Goal: Task Accomplishment & Management: Use online tool/utility

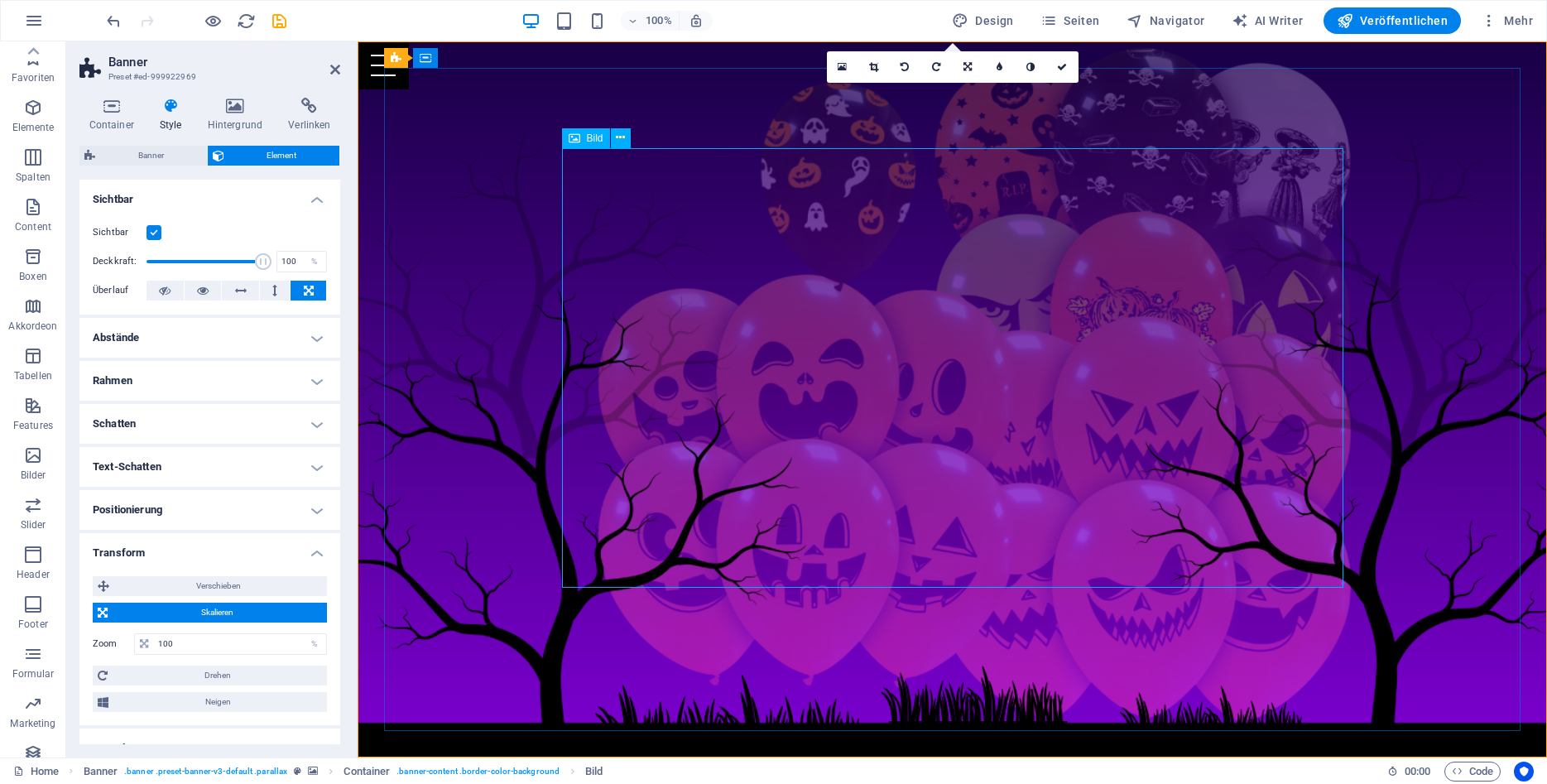
scroll to position [110, 0]
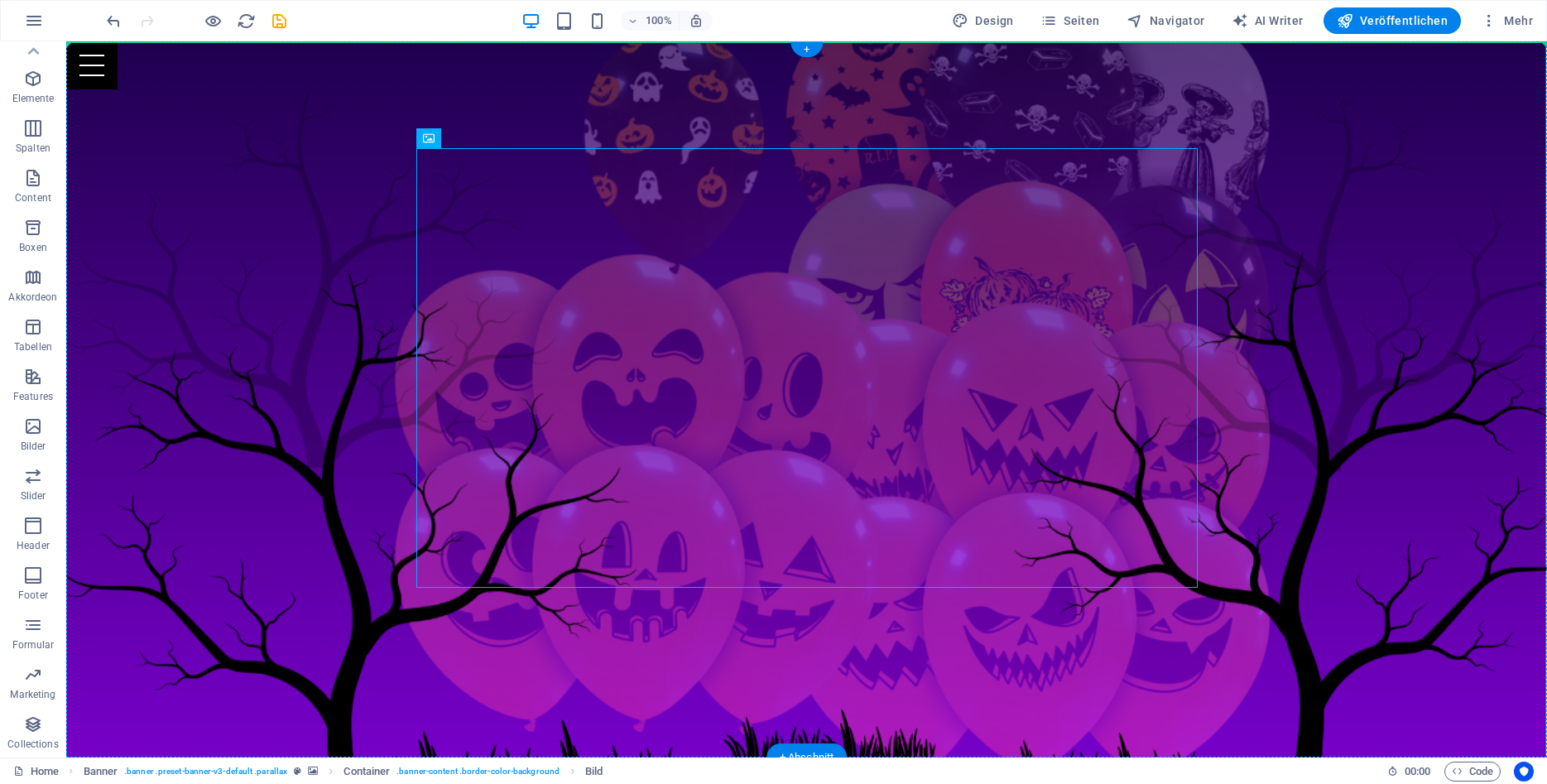
drag, startPoint x: 662, startPoint y: 179, endPoint x: 480, endPoint y: 97, distance: 199.6
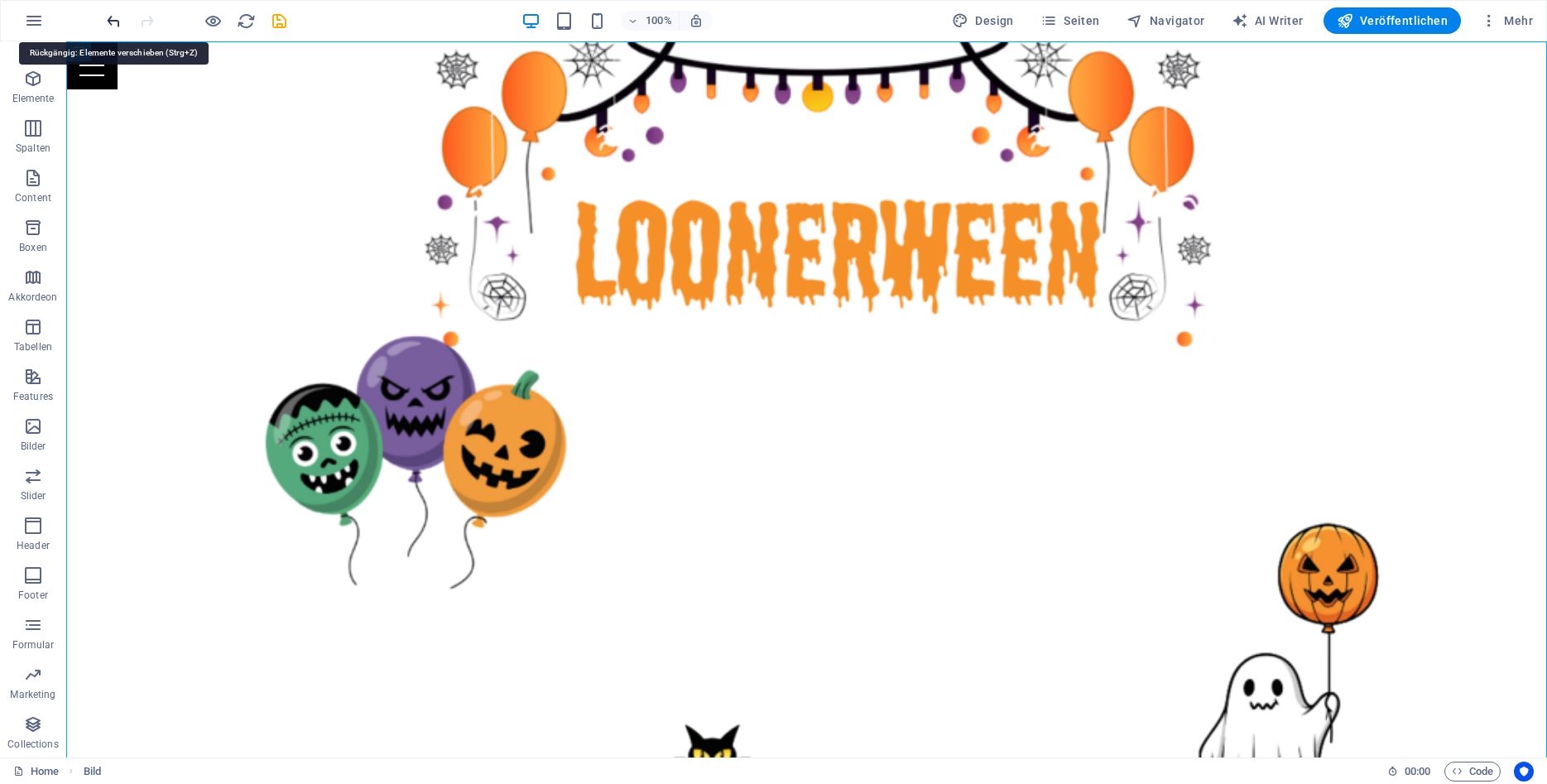
click at [118, 15] on icon "undo" at bounding box center [114, 21] width 19 height 19
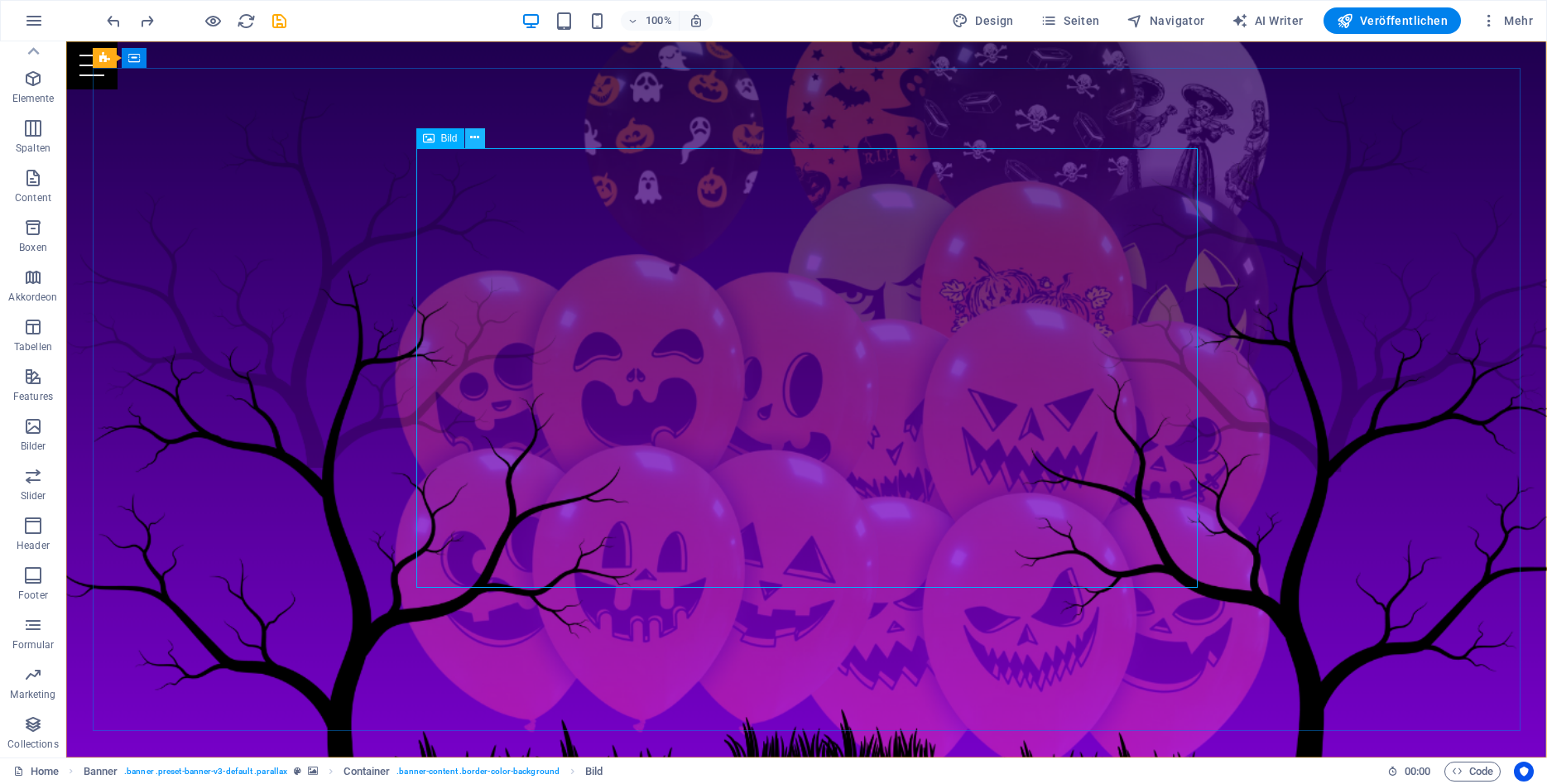
click at [469, 141] on button at bounding box center [475, 138] width 20 height 20
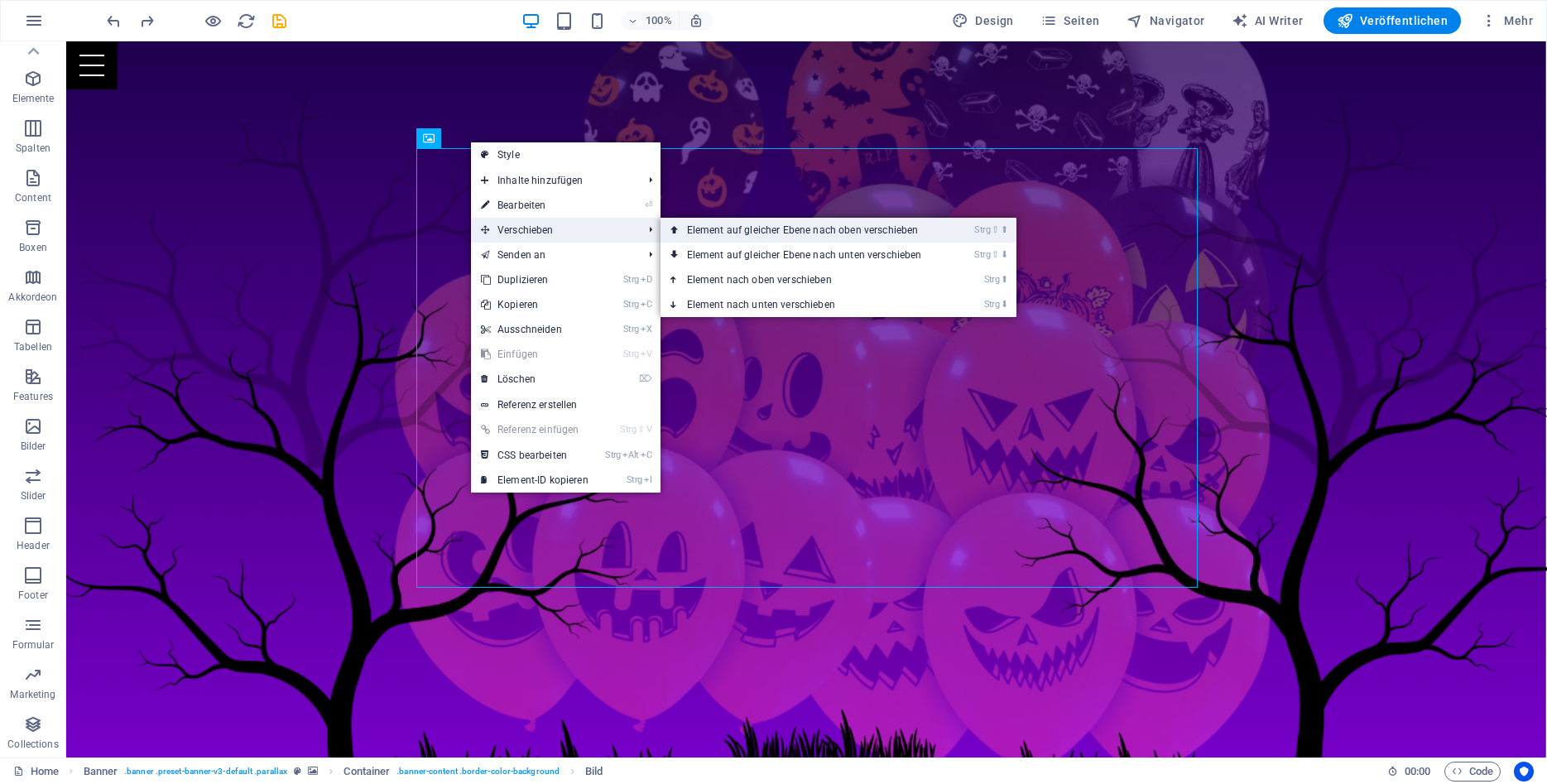
click at [743, 236] on link "Strg ⇧ ⬆ Element auf gleicher Ebene nach oben verschieben" at bounding box center [808, 230] width 295 height 25
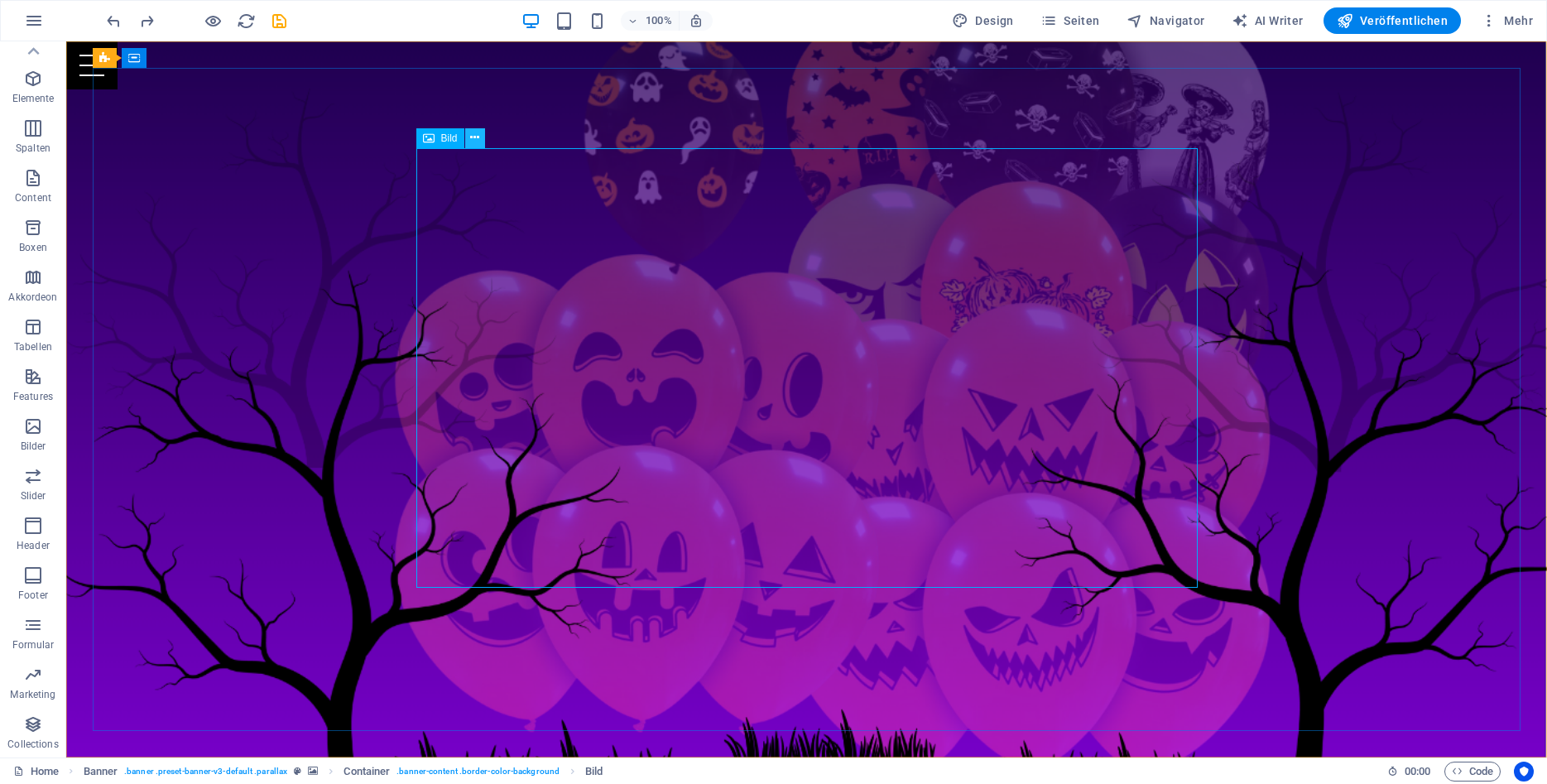
click at [468, 135] on button at bounding box center [475, 138] width 20 height 20
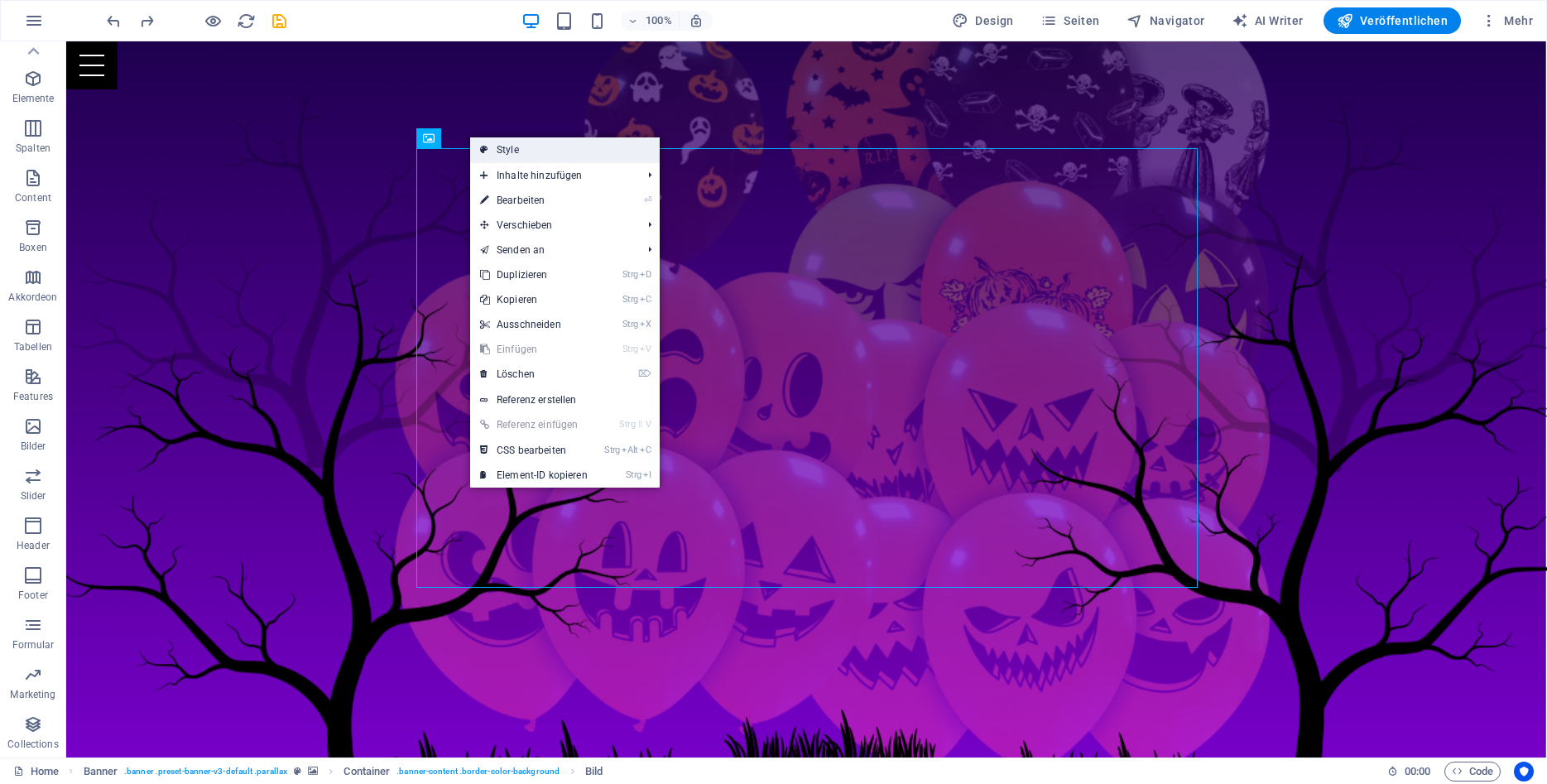
click at [579, 157] on link "Style" at bounding box center [565, 150] width 190 height 25
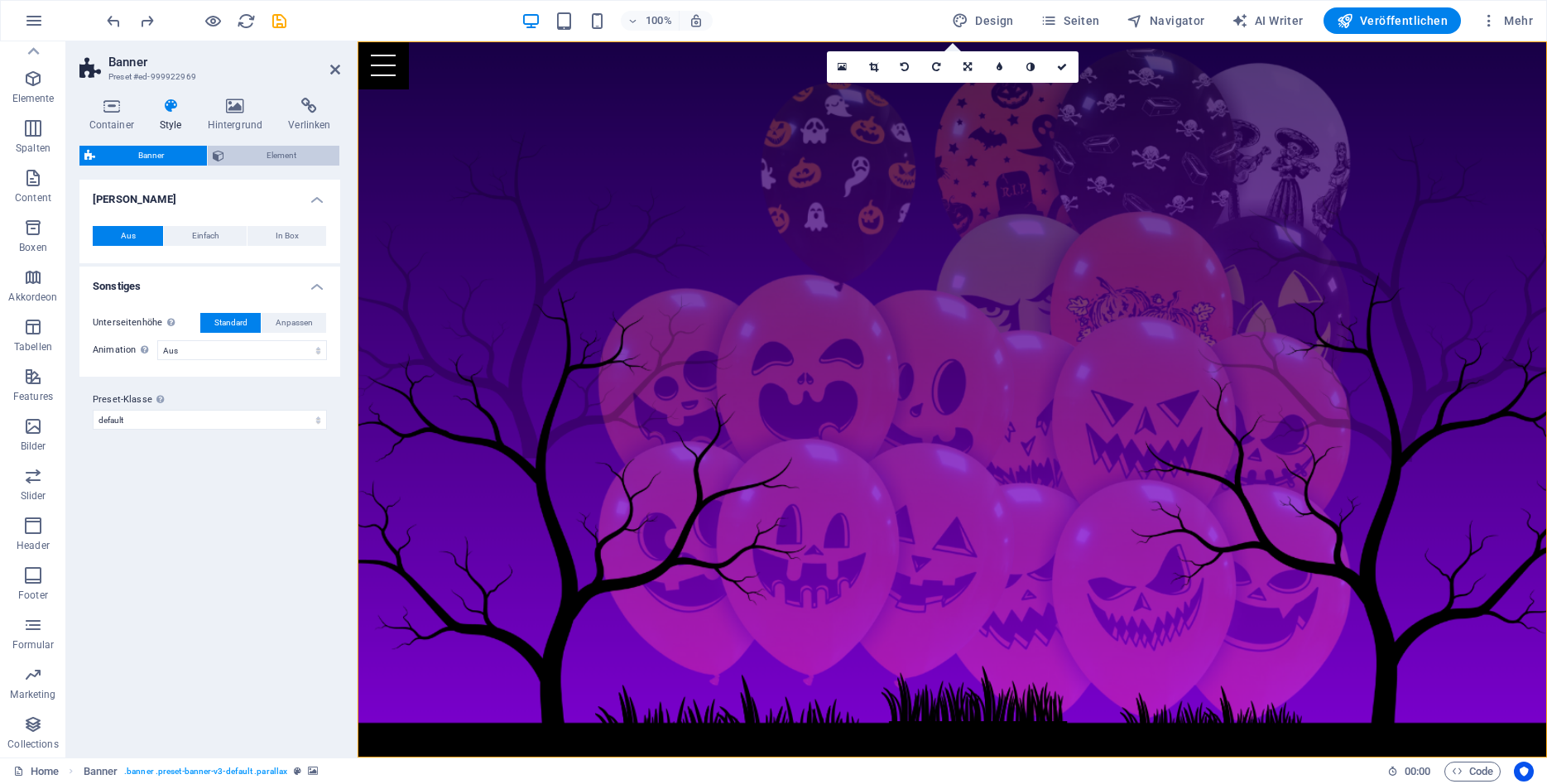
click at [278, 158] on span "Element" at bounding box center [282, 155] width 106 height 20
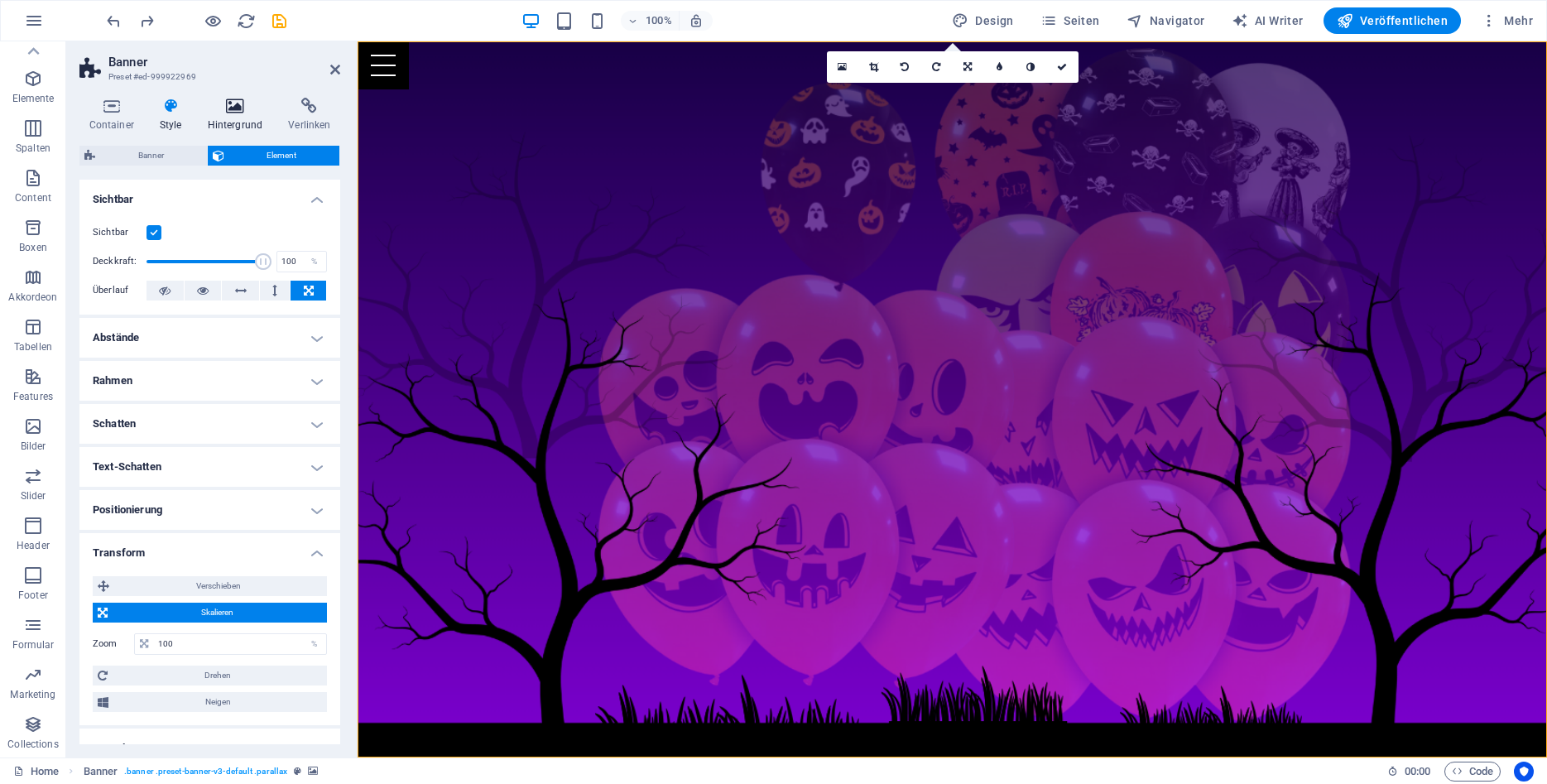
click at [245, 110] on icon at bounding box center [235, 106] width 75 height 16
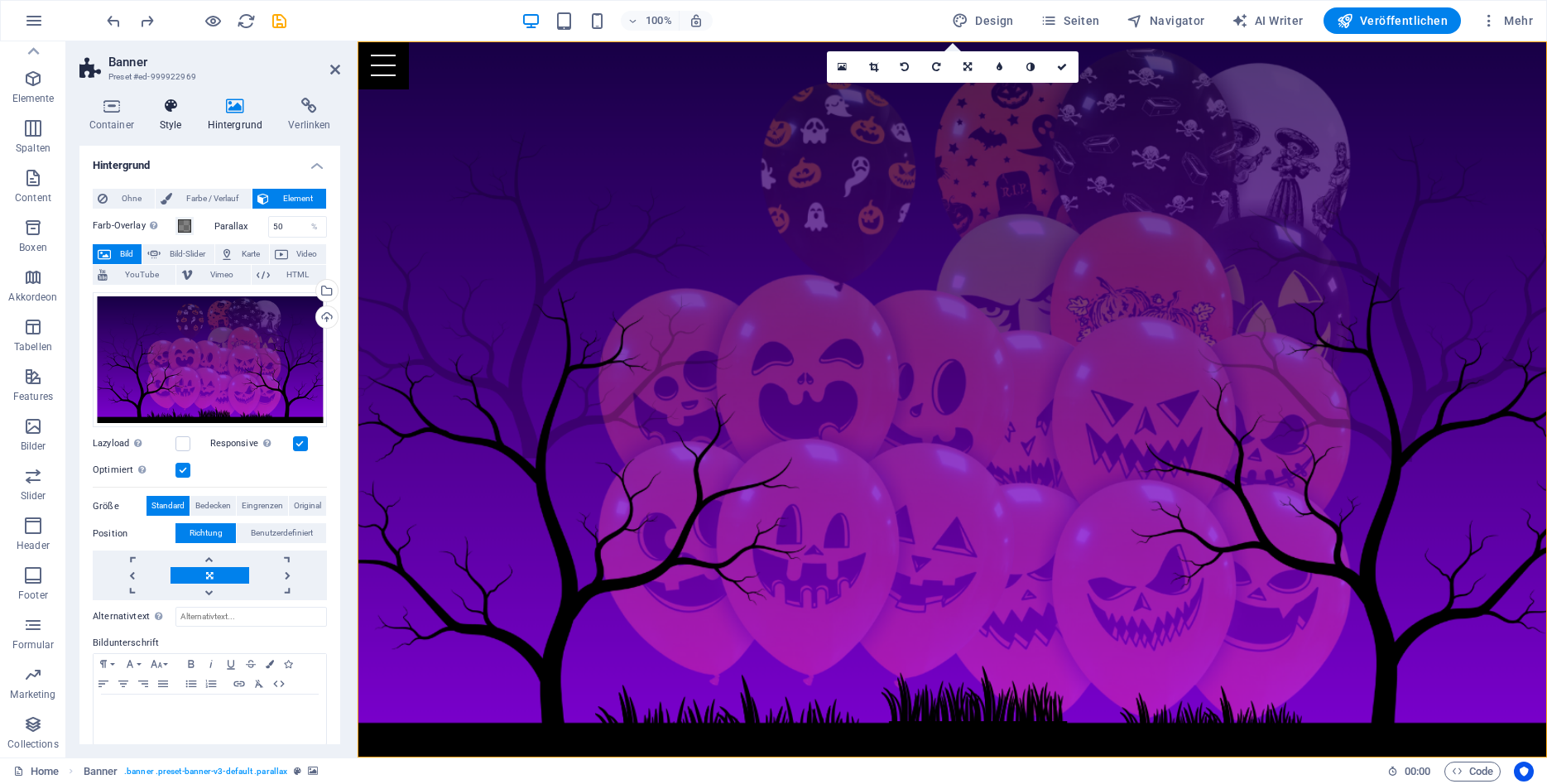
click at [162, 125] on h4 "Style" at bounding box center [173, 115] width 48 height 35
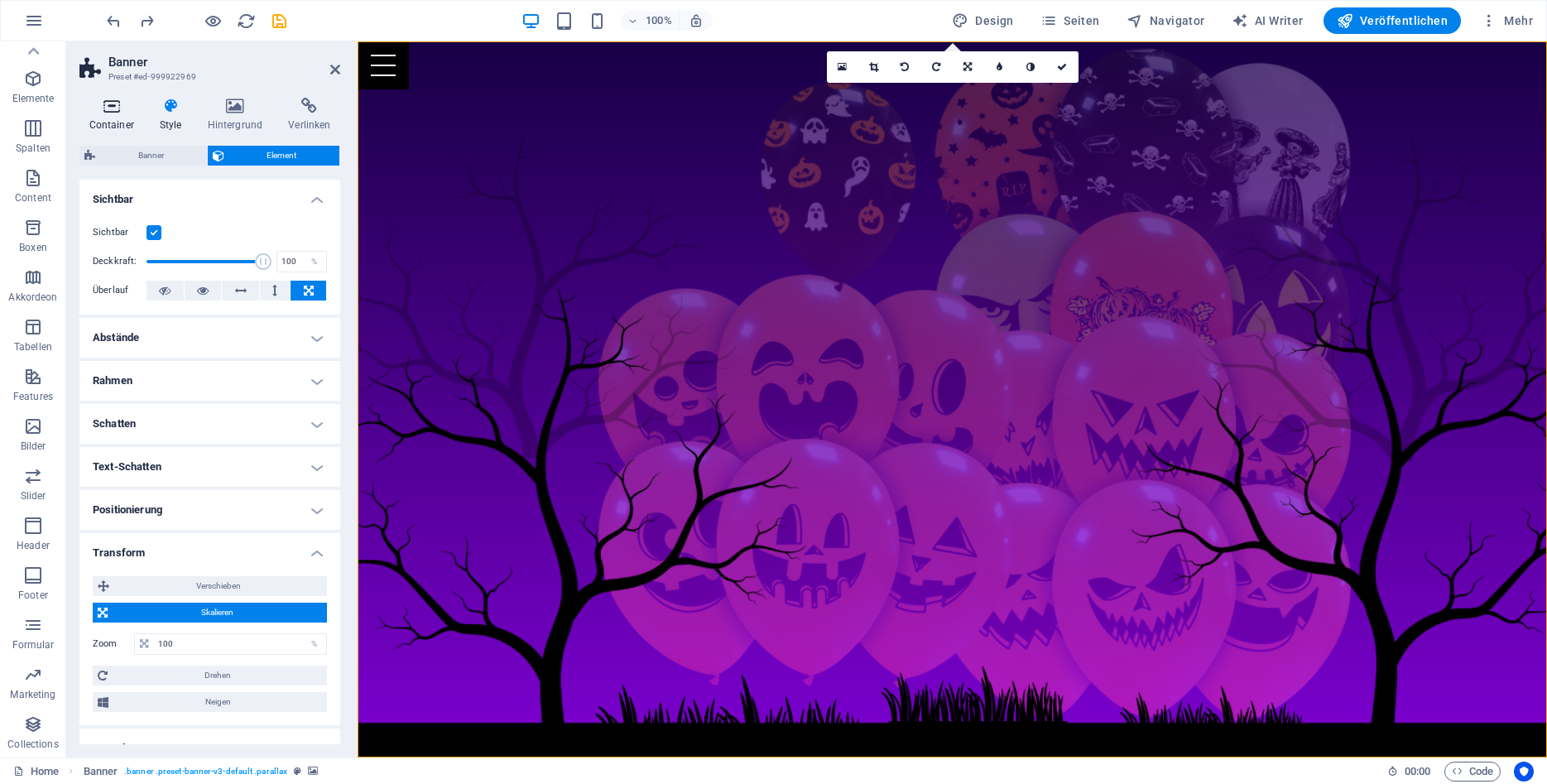
click at [97, 127] on h4 "Container" at bounding box center [115, 115] width 70 height 35
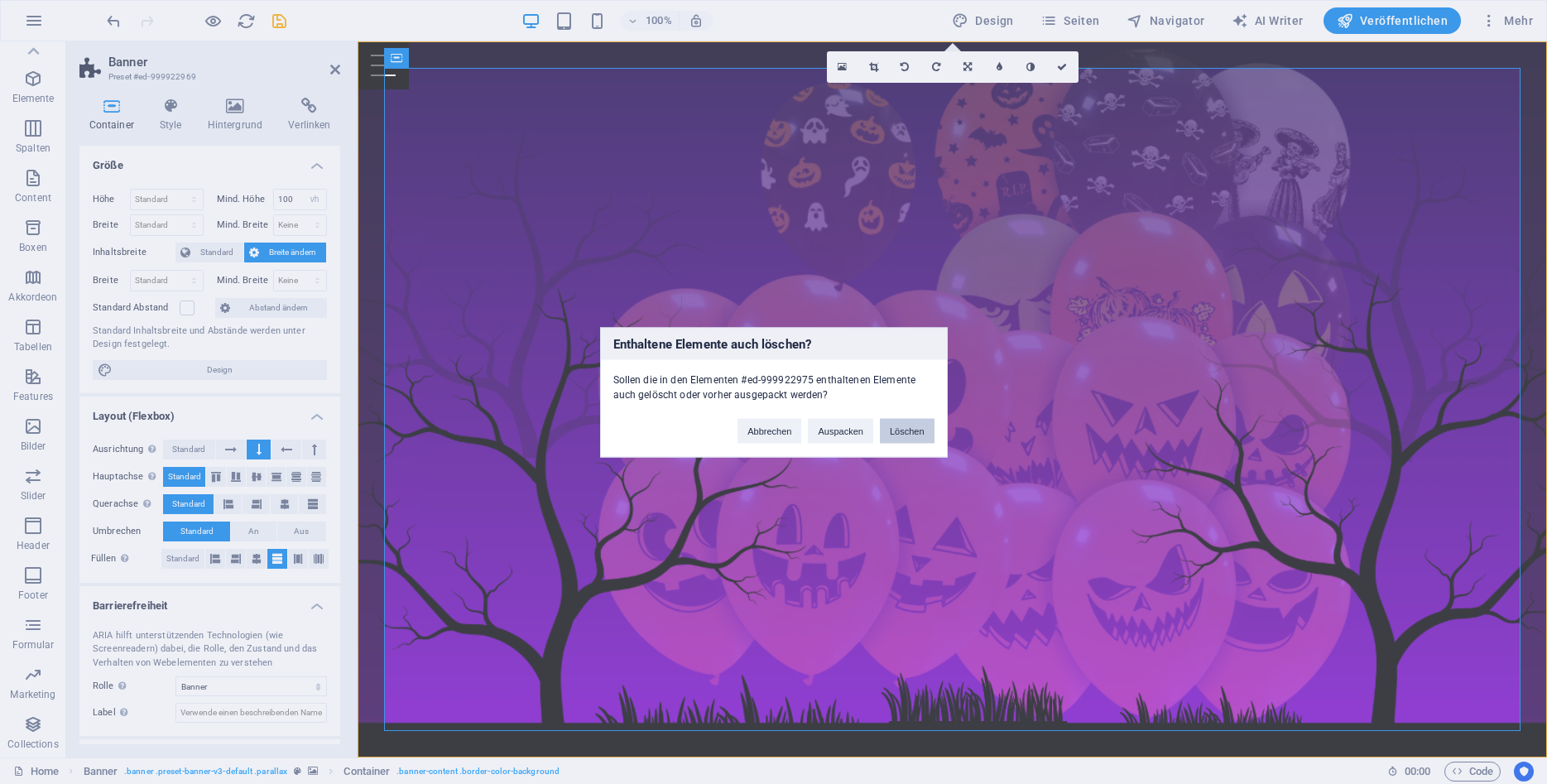
click at [903, 428] on button "Löschen" at bounding box center [907, 430] width 55 height 25
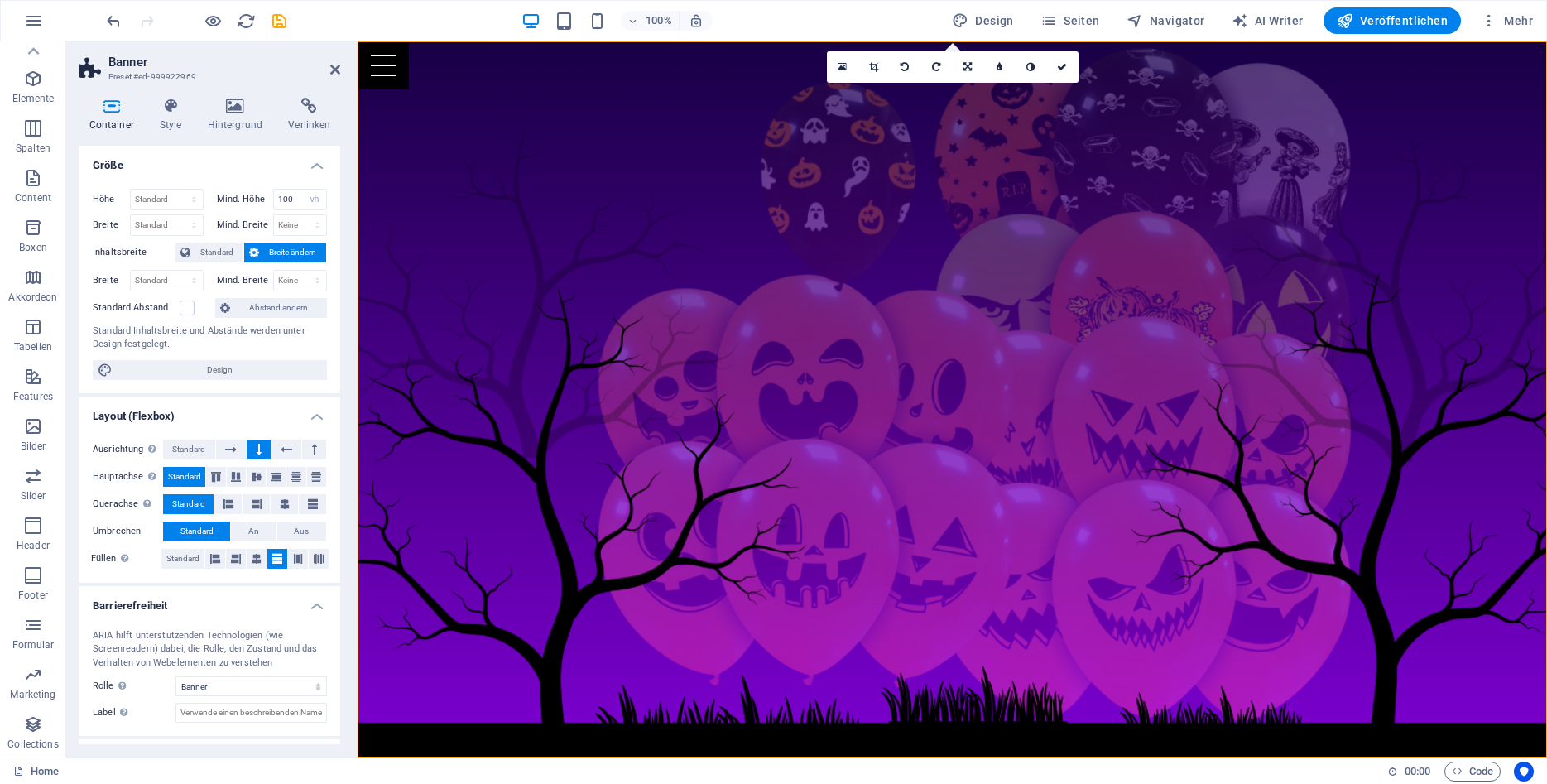
click at [837, 364] on figure at bounding box center [952, 399] width 1190 height 715
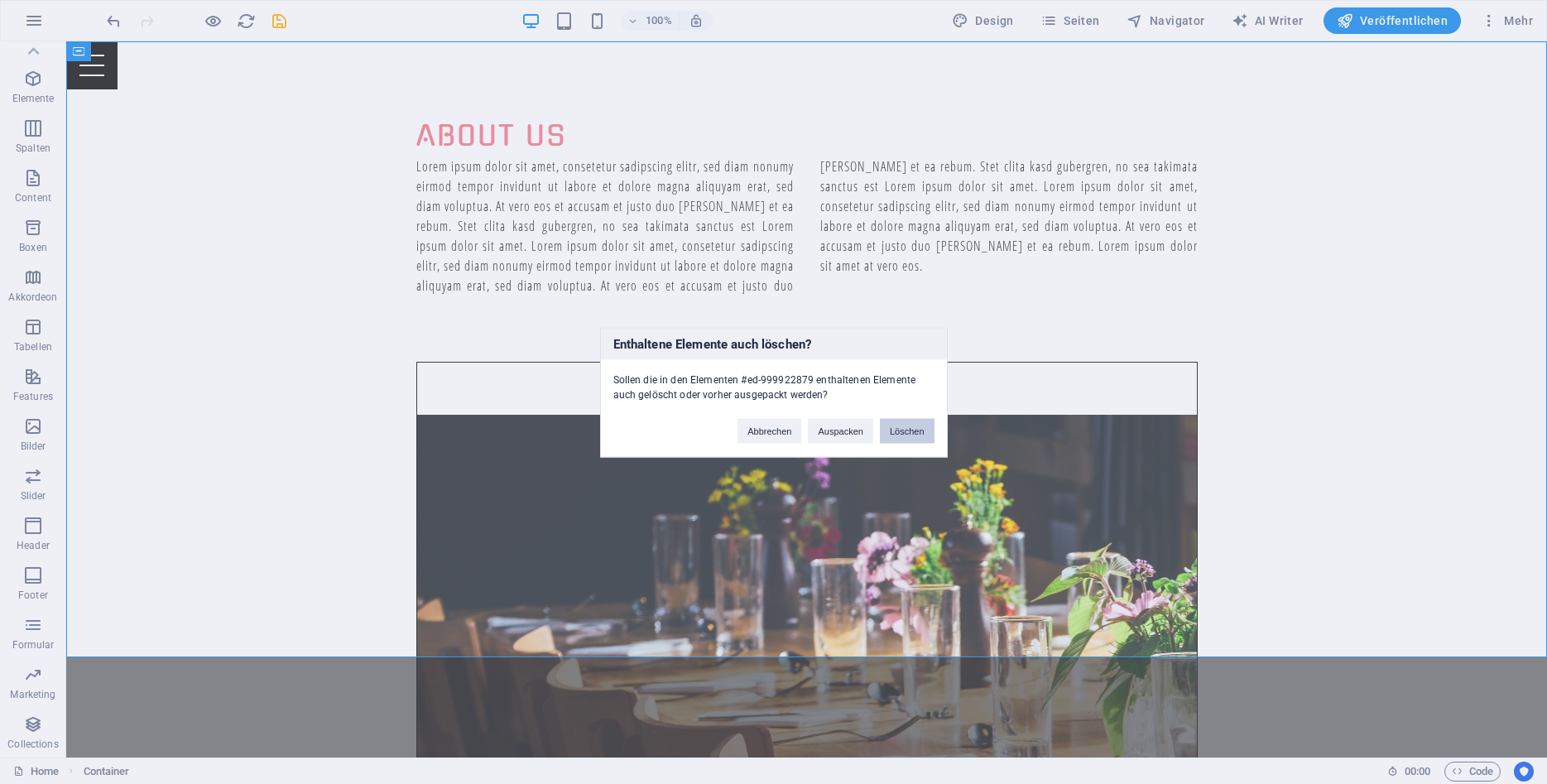
click at [911, 431] on button "Löschen" at bounding box center [907, 430] width 55 height 25
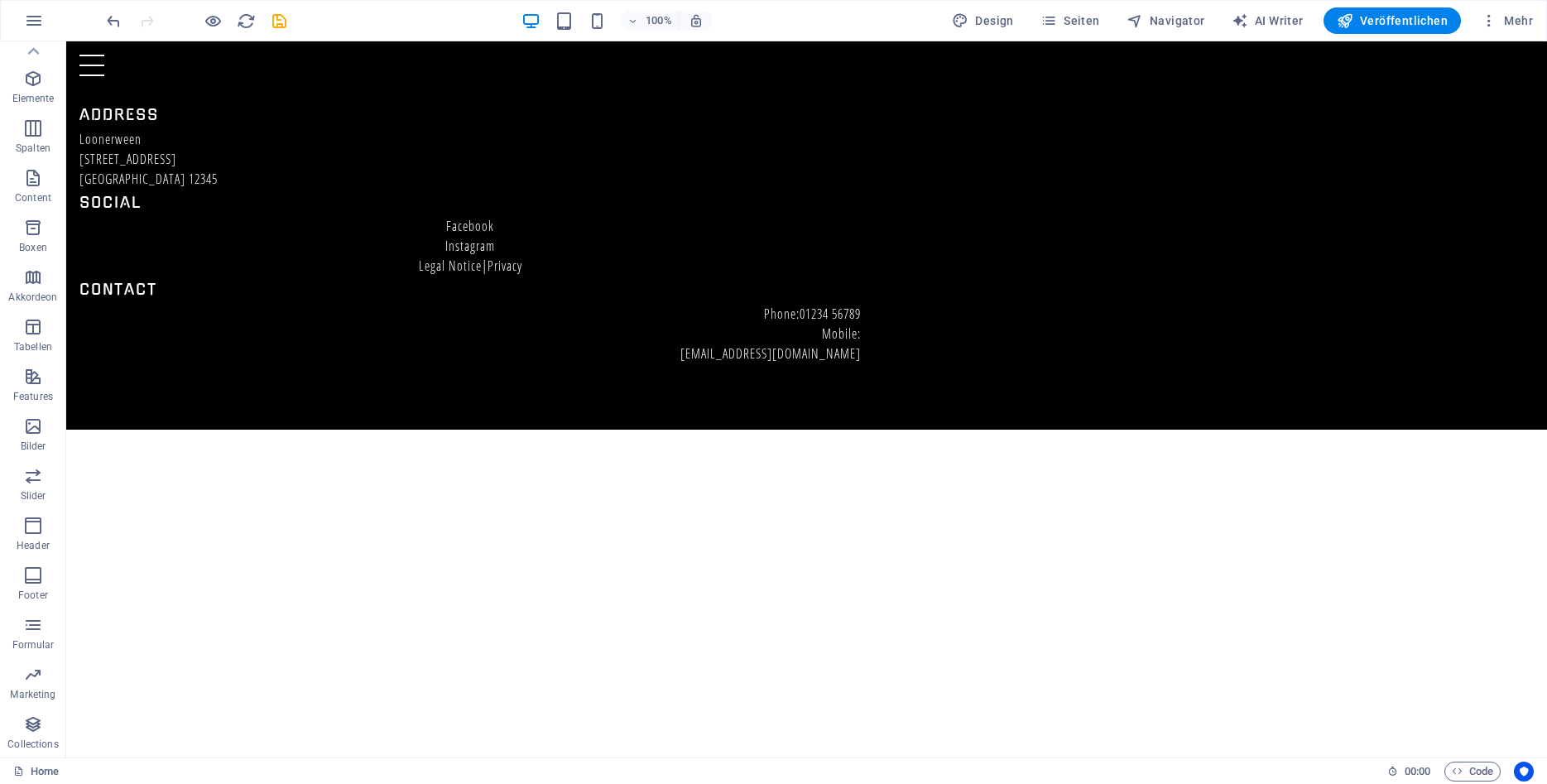
click at [911, 429] on html "Skip to main content Home Events Packages Booking Menu Address [GEOGRAPHIC_DATA…" at bounding box center [806, 235] width 1481 height 388
click at [1413, 199] on div "Address [GEOGRAPHIC_DATA][STREET_ADDRESS] Social Facebook Instagram Legal Notic…" at bounding box center [806, 235] width 1481 height 388
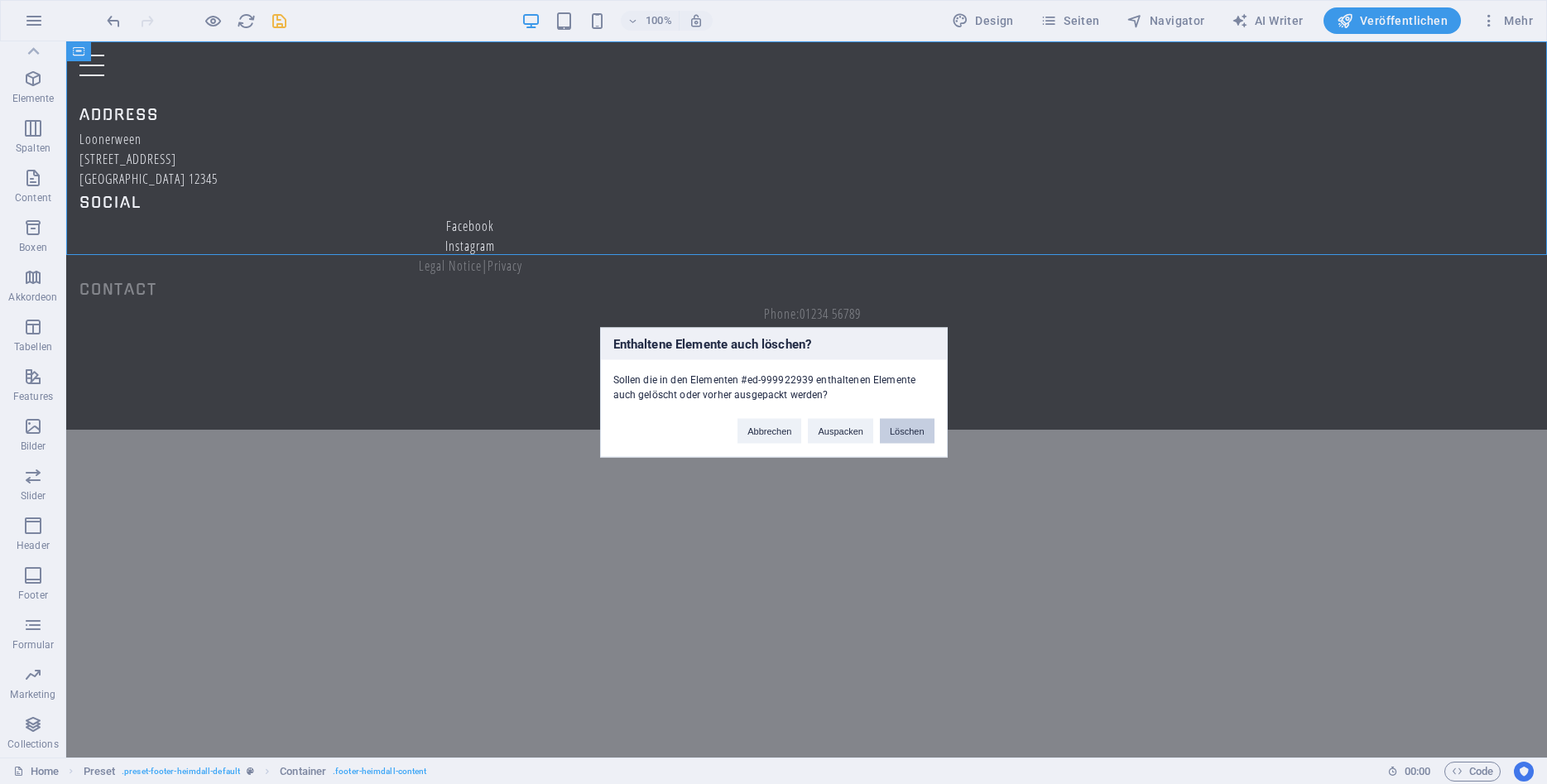
click at [904, 429] on button "Löschen" at bounding box center [907, 430] width 55 height 25
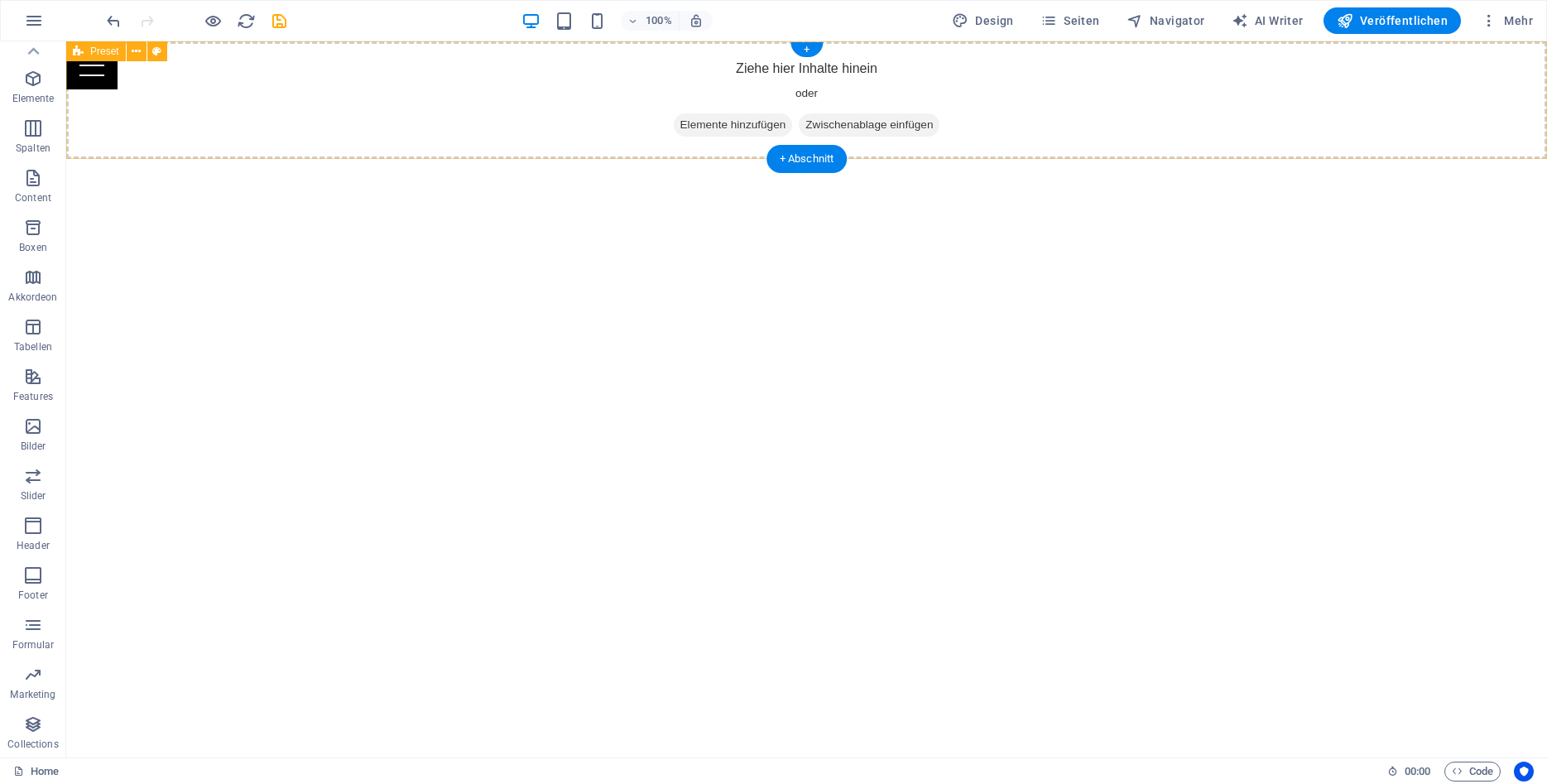
click at [1097, 116] on div "Ziehe hier Inhalte hinein oder Elemente hinzufügen Zwischenablage einfügen" at bounding box center [806, 100] width 1481 height 117
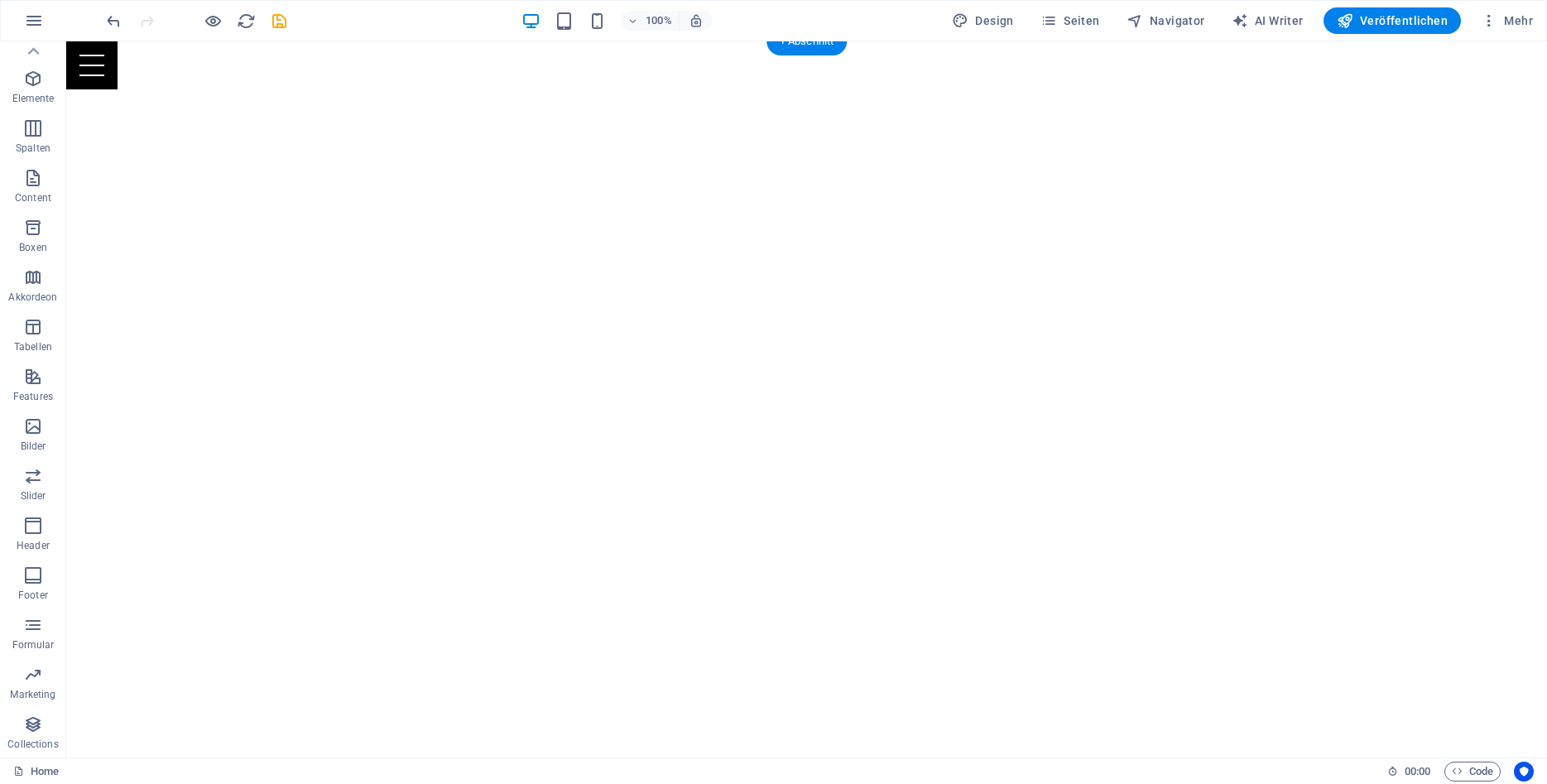
click at [1038, 42] on html "Skip to main content Home Events Packages Booking Menu" at bounding box center [806, 42] width 1481 height 0
click at [1037, 42] on html "Skip to main content Home Events Packages Booking Menu" at bounding box center [806, 42] width 1481 height 0
click at [384, 42] on html "Skip to main content Home Events Packages Booking Menu" at bounding box center [806, 42] width 1481 height 0
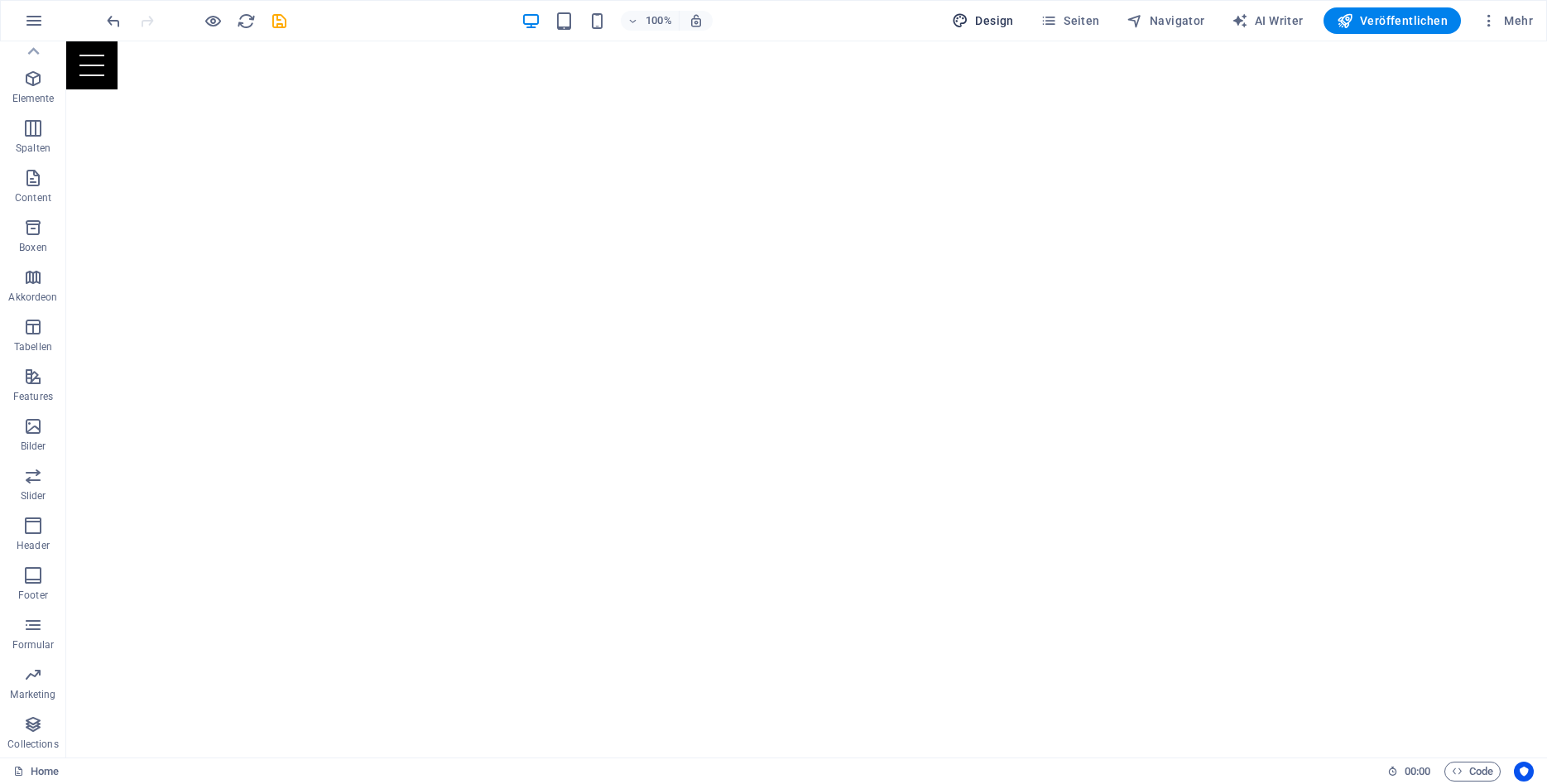
click at [996, 16] on span "Design" at bounding box center [983, 21] width 62 height 16
select select "rem"
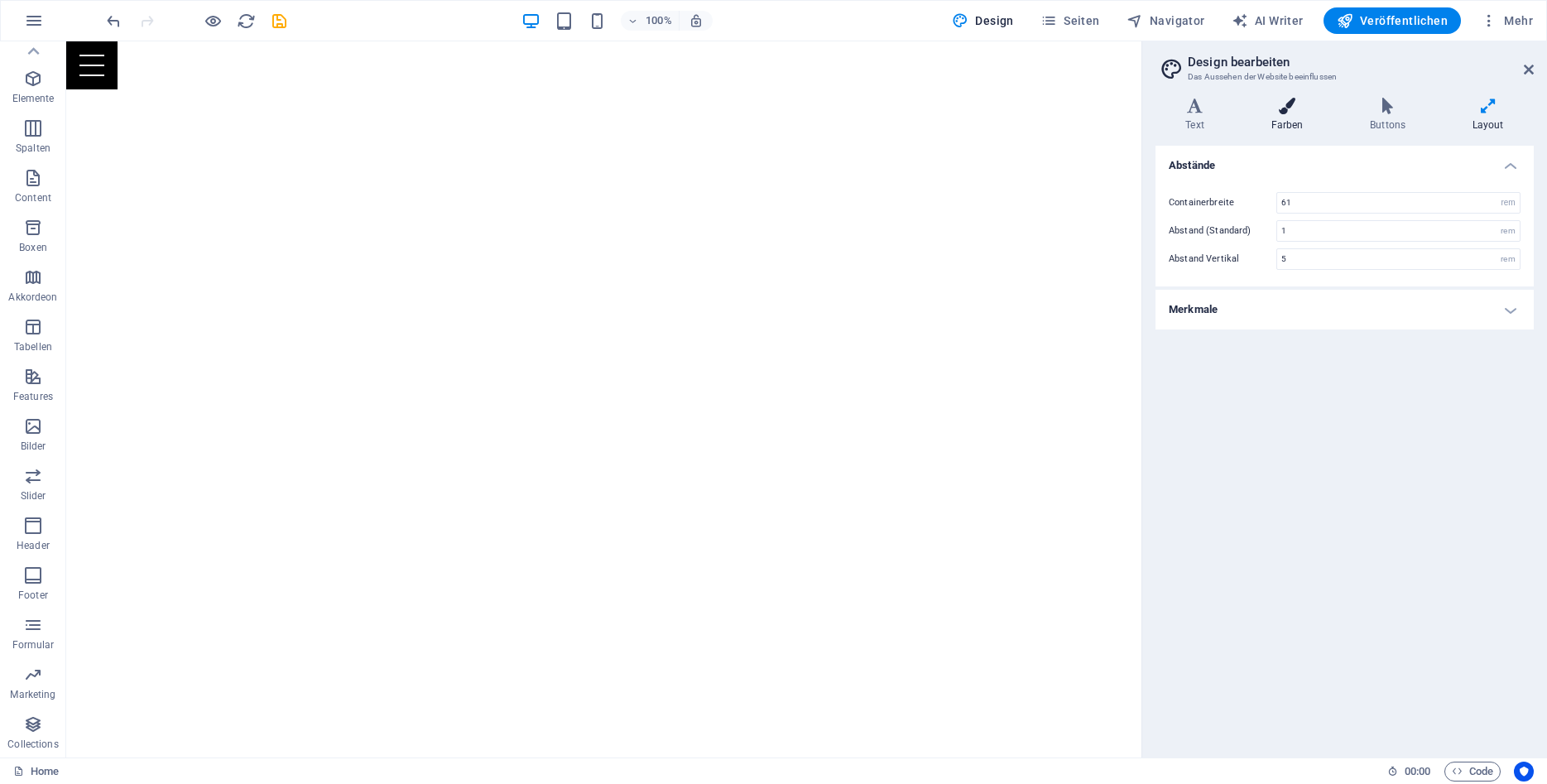
click at [1278, 123] on h4 "Farben" at bounding box center [1291, 115] width 99 height 35
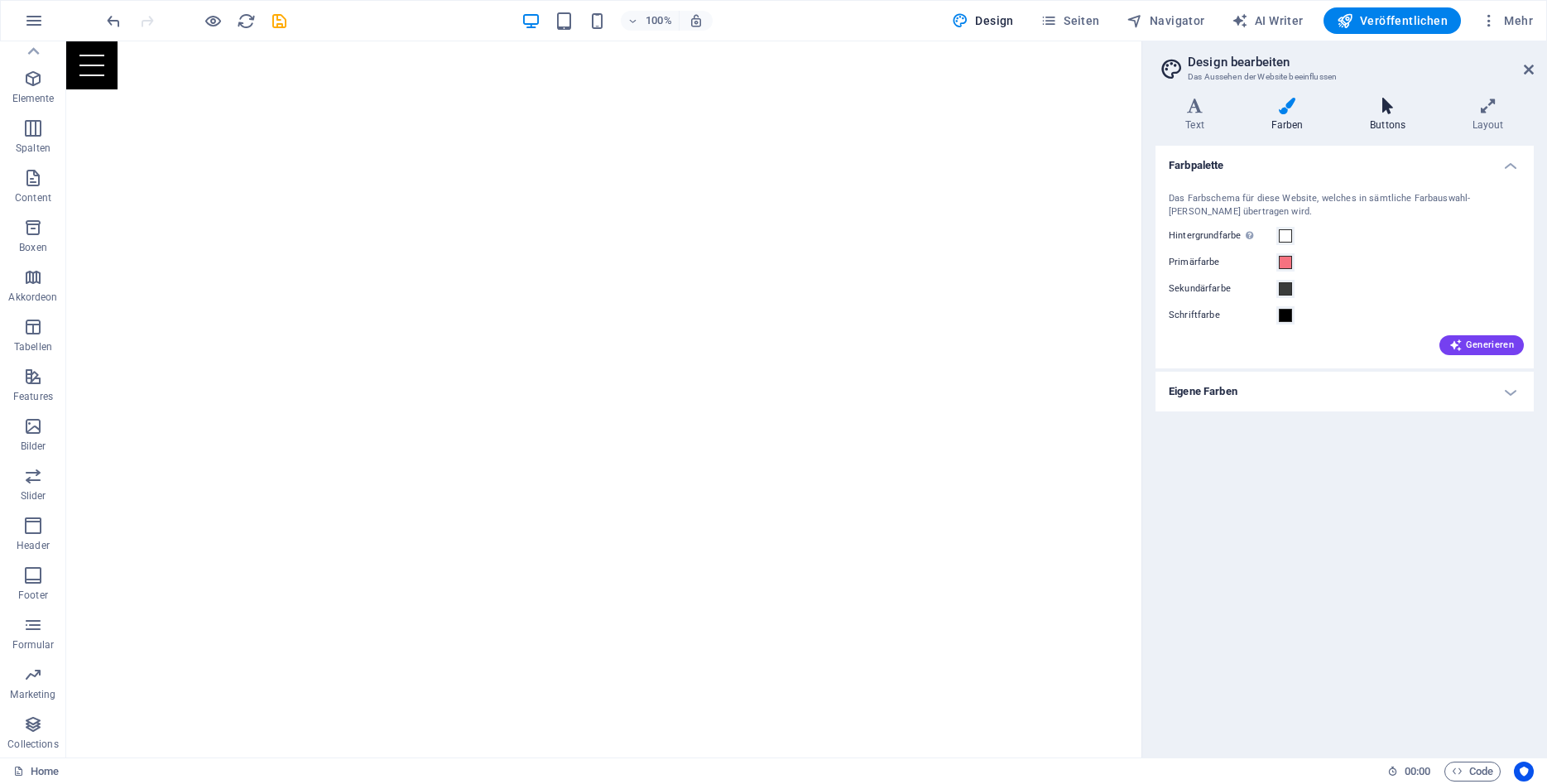
click at [1372, 122] on h4 "Buttons" at bounding box center [1392, 115] width 103 height 35
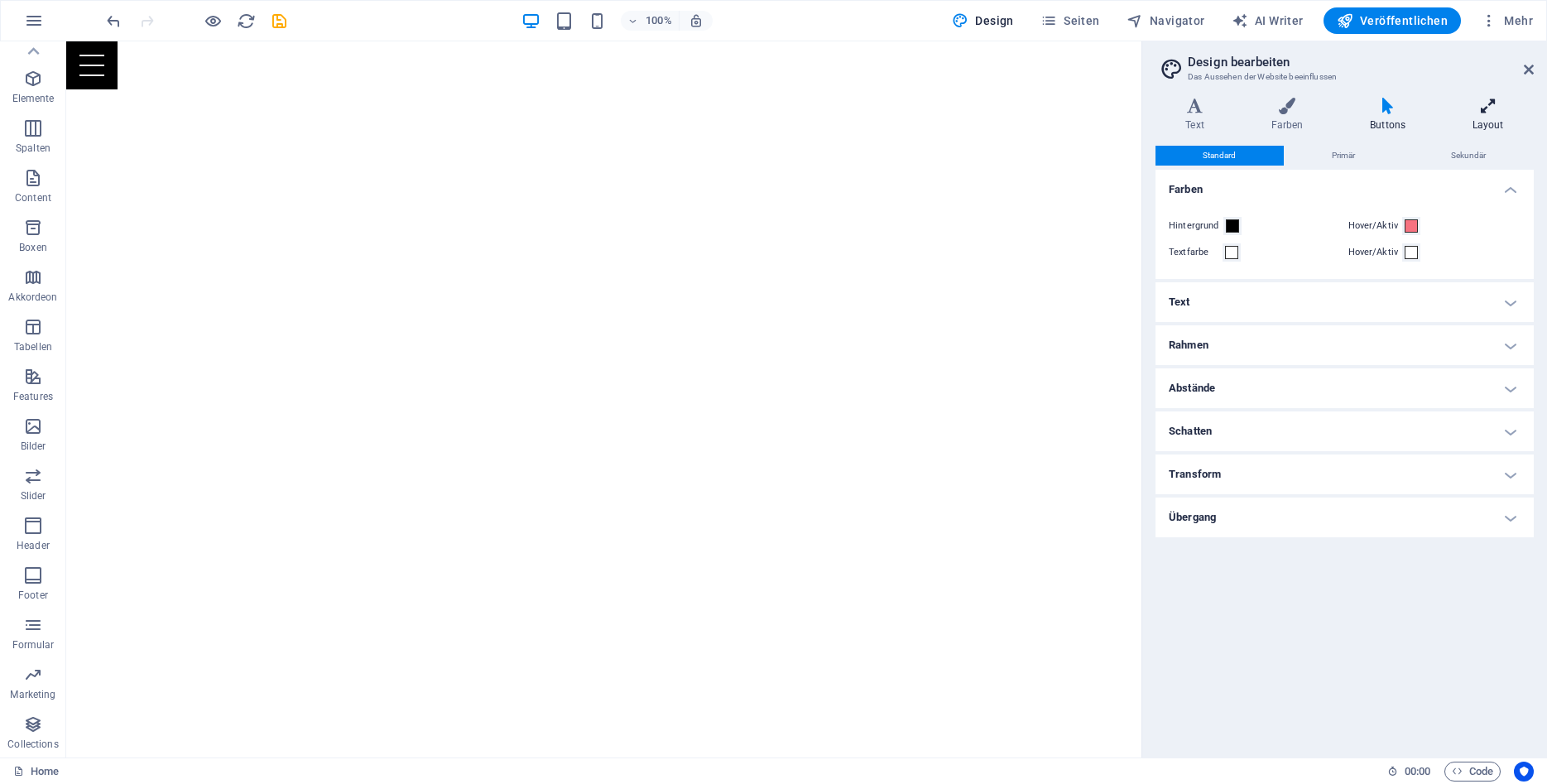
click at [1475, 124] on h4 "Layout" at bounding box center [1488, 115] width 92 height 35
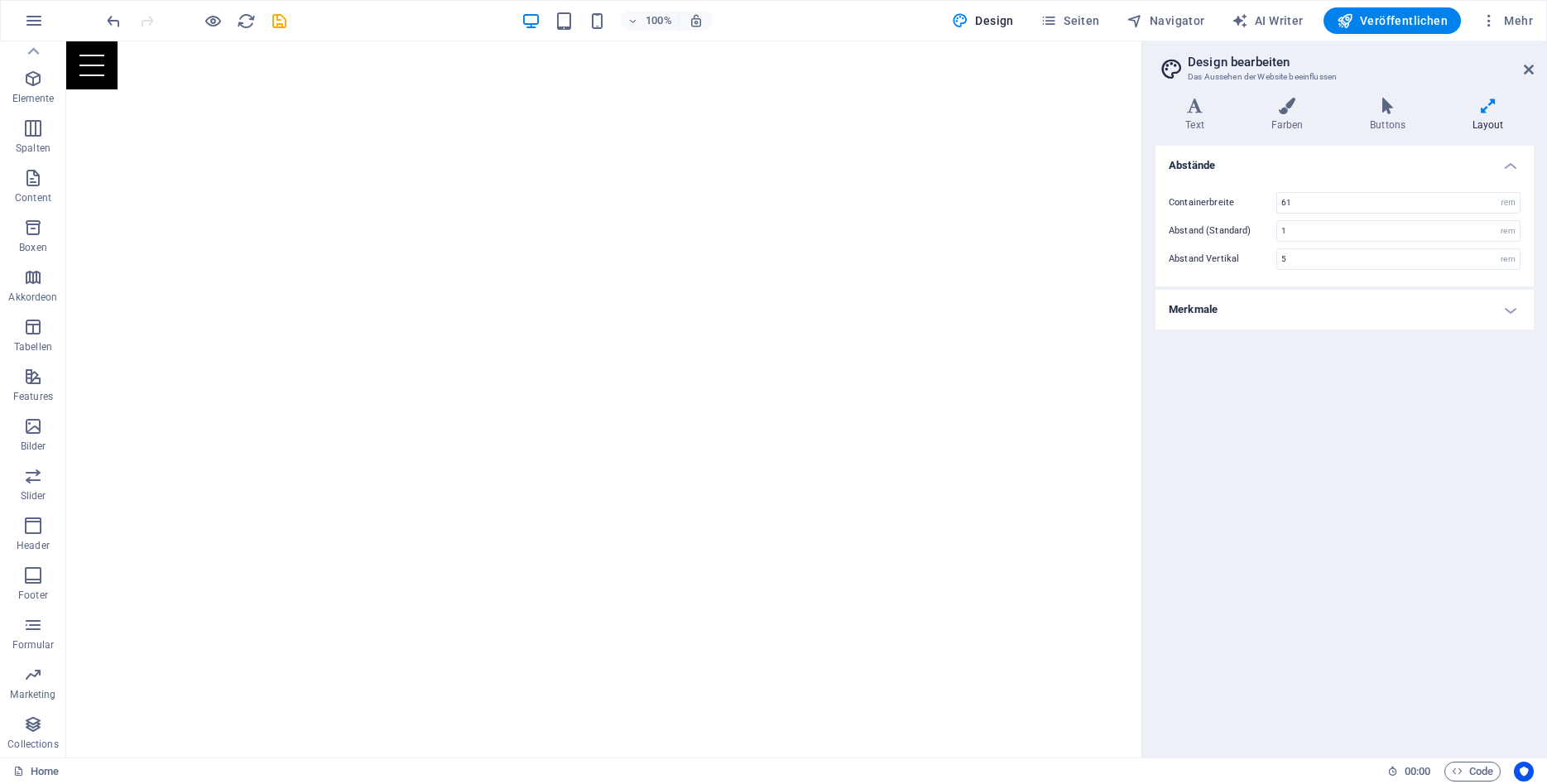
click at [1389, 137] on div "Text Farben Buttons Layout Text Standard Bold Links Schriftfarbe Schriftart Ope…" at bounding box center [1344, 420] width 378 height 646
click at [1392, 123] on h4 "Buttons" at bounding box center [1392, 115] width 103 height 35
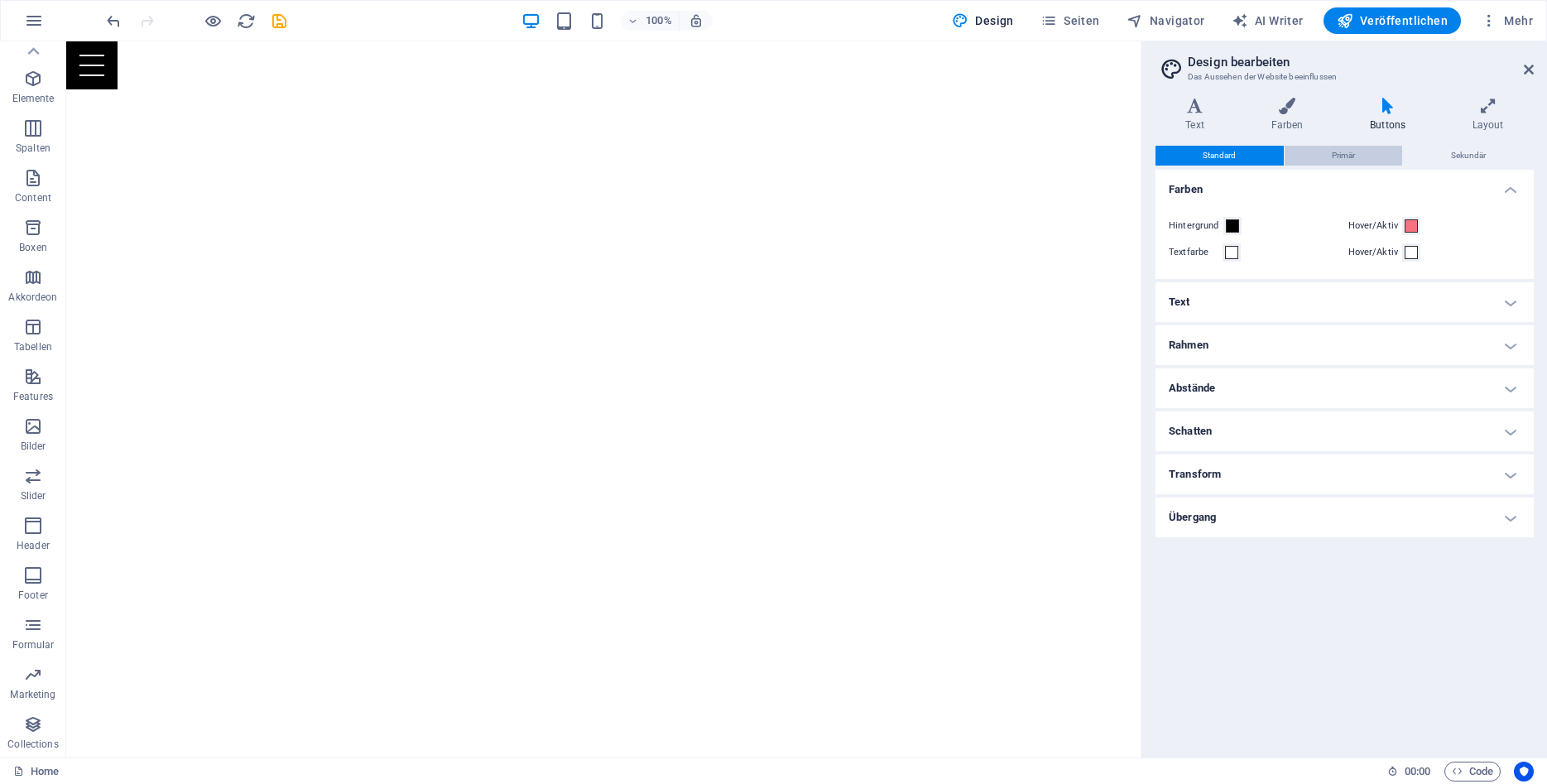
click at [1344, 155] on span "Primär" at bounding box center [1344, 155] width 23 height 20
click at [1209, 124] on h4 "Text" at bounding box center [1198, 115] width 85 height 35
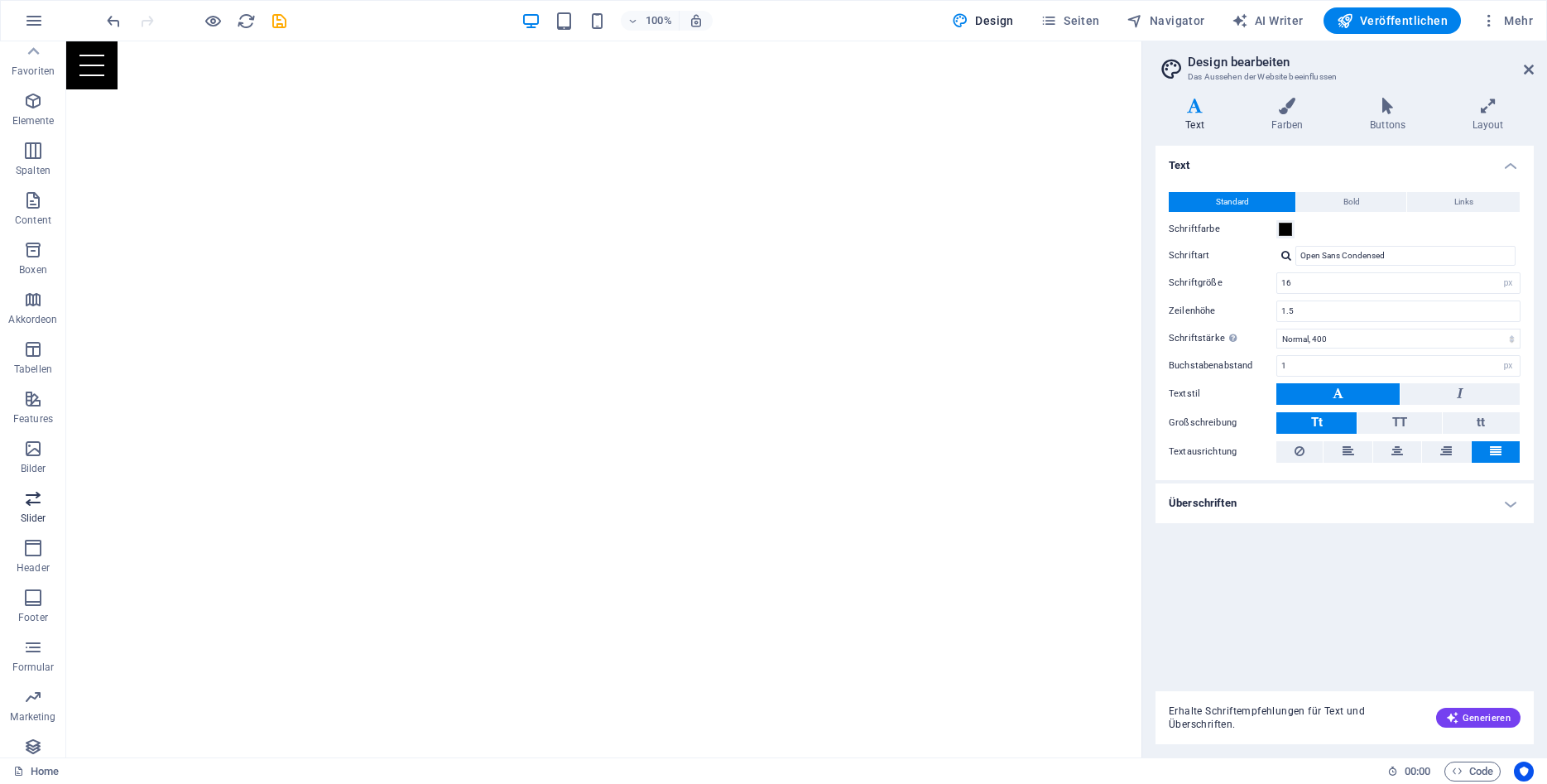
scroll to position [0, 0]
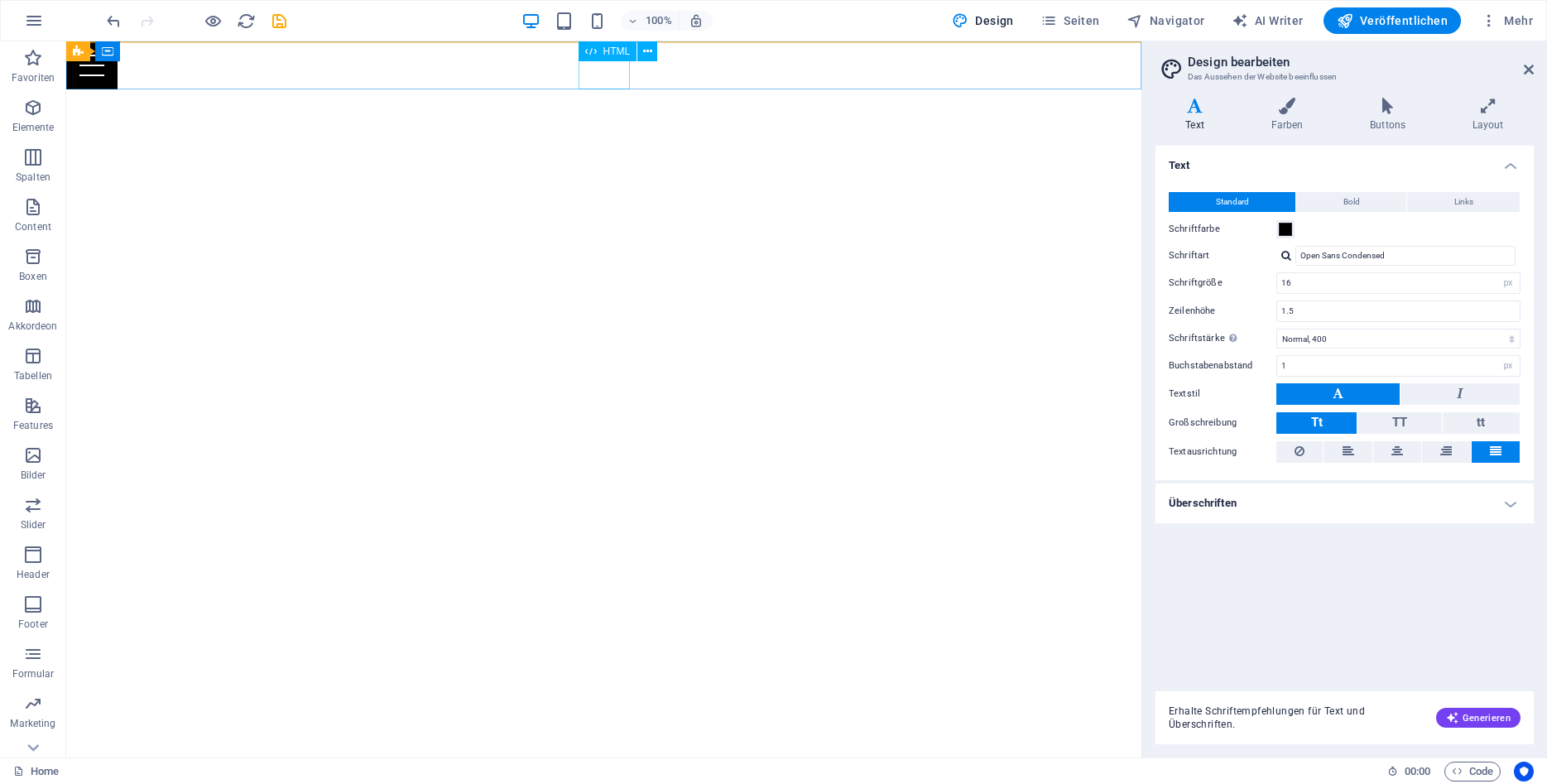
click at [609, 72] on div "Menu" at bounding box center [603, 65] width 1075 height 48
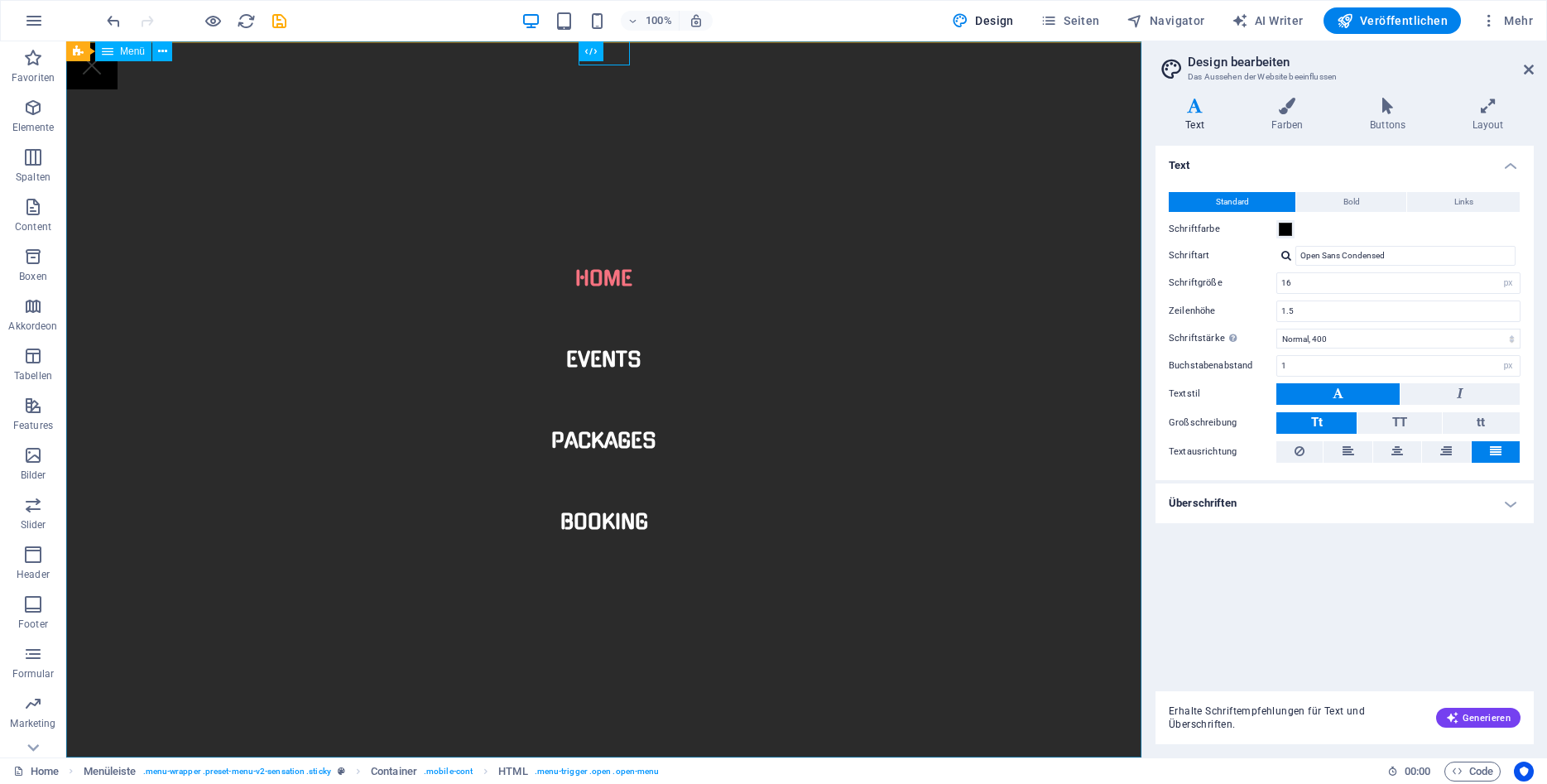
click at [638, 122] on nav "Home Events Packages Booking" at bounding box center [603, 399] width 1075 height 715
click at [605, 52] on span "HTML" at bounding box center [617, 51] width 27 height 10
click at [117, 64] on div "Menu" at bounding box center [91, 65] width 51 height 48
